Goal: Obtain resource: Download file/media

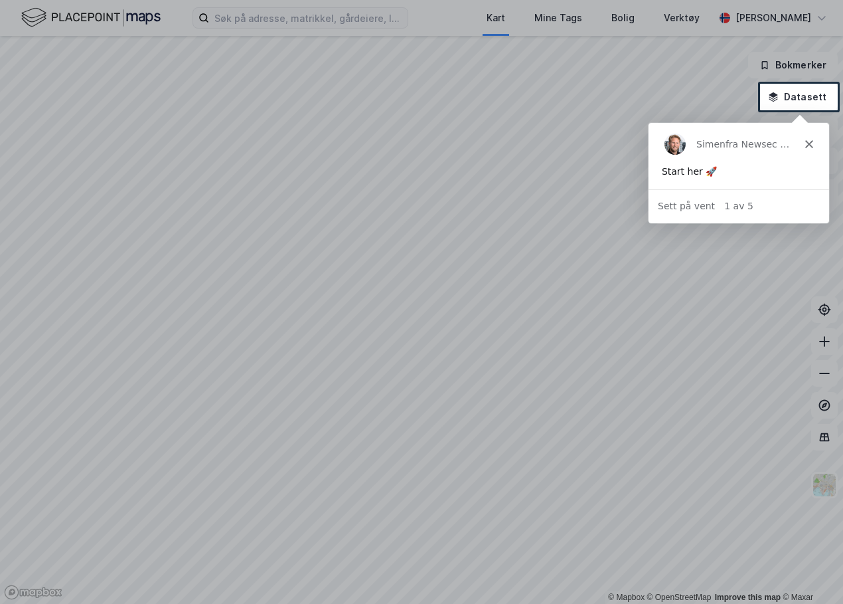
click at [806, 145] on icon "Lukk" at bounding box center [809, 143] width 8 height 8
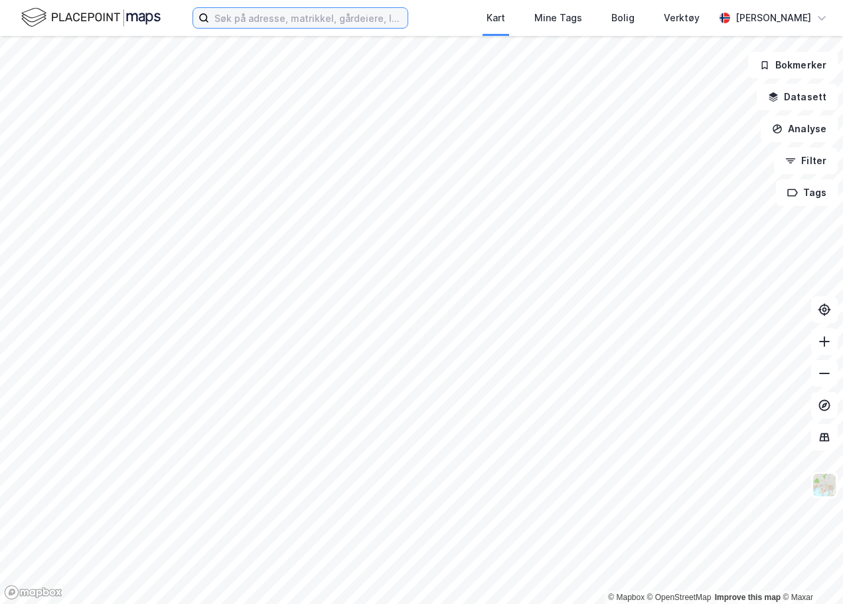
click at [214, 23] on input at bounding box center [308, 18] width 199 height 20
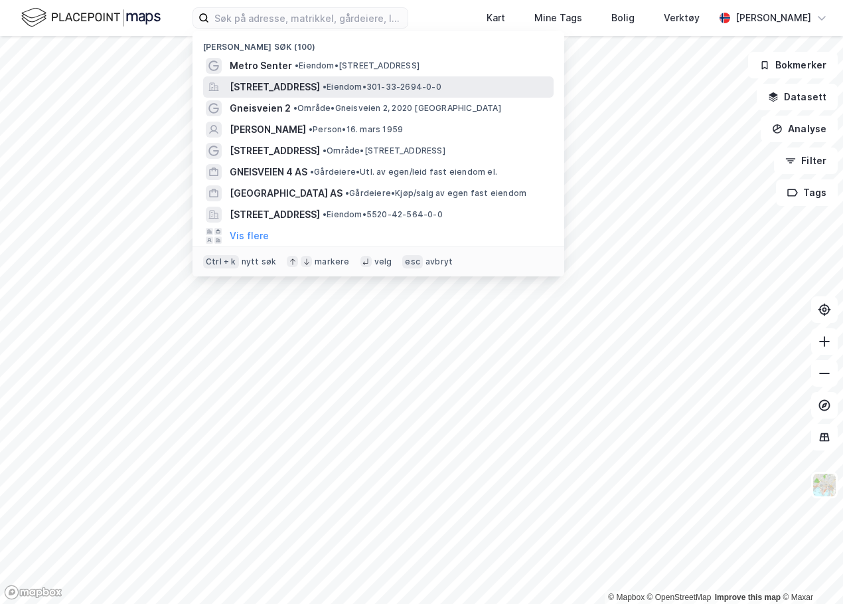
click at [301, 88] on span "[STREET_ADDRESS]" at bounding box center [275, 87] width 90 height 16
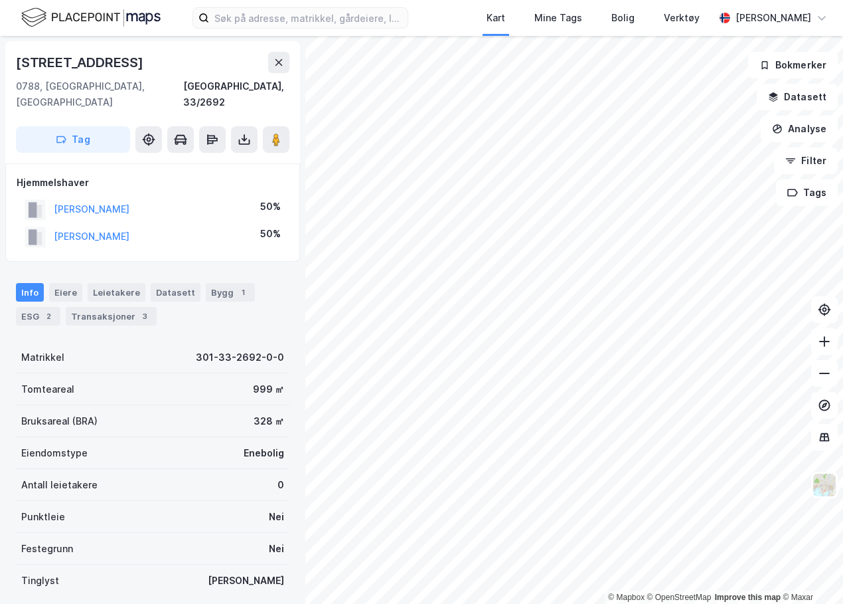
click at [230, 126] on div "Tag" at bounding box center [153, 139] width 274 height 27
click at [248, 133] on icon at bounding box center [244, 139] width 13 height 13
click at [246, 155] on div "Last ned grunnbok" at bounding box center [186, 165] width 141 height 21
